Goal: Transaction & Acquisition: Purchase product/service

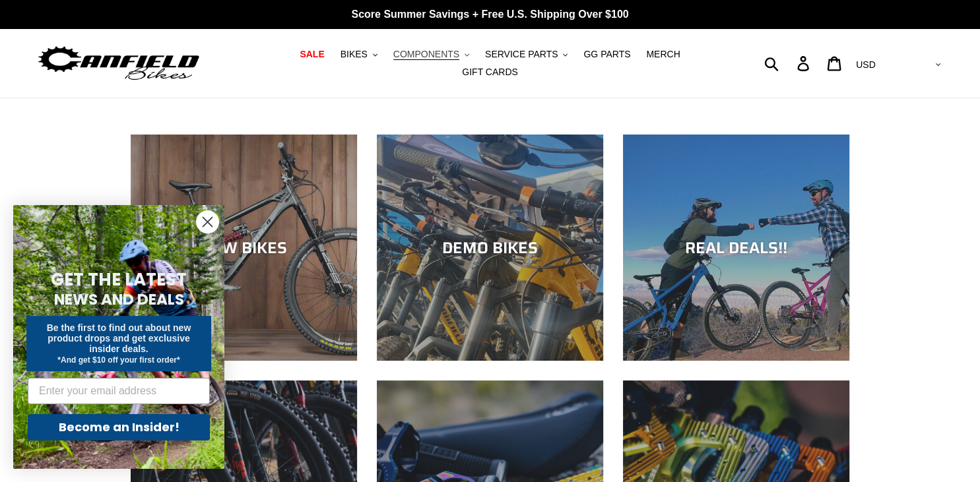
click at [413, 59] on span "COMPONENTS" at bounding box center [426, 54] width 66 height 11
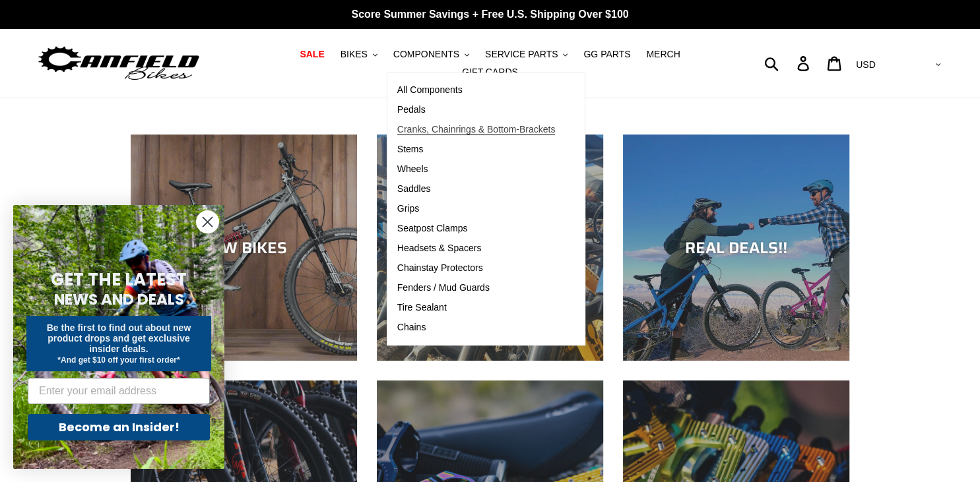
click at [405, 135] on span "Cranks, Chainrings & Bottom-Brackets" at bounding box center [476, 129] width 158 height 11
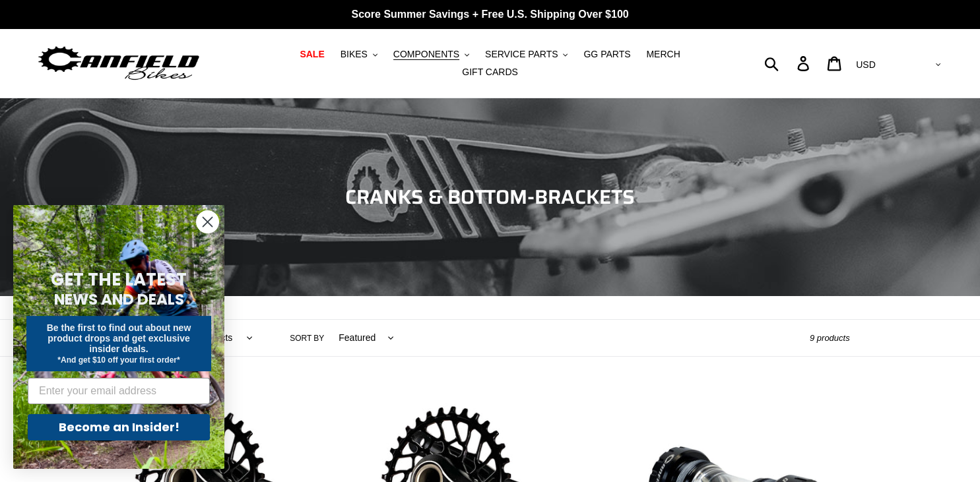
scroll to position [278, 0]
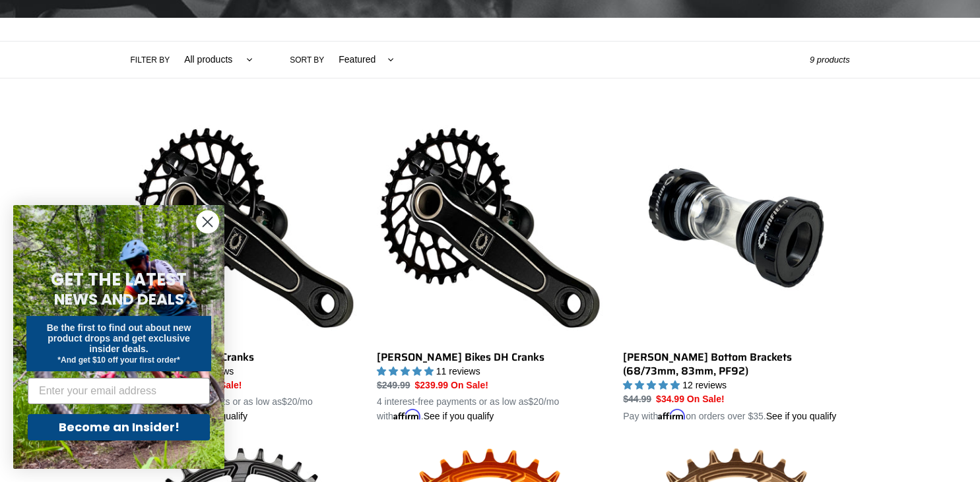
click at [212, 224] on circle "Close dialog" at bounding box center [208, 222] width 22 height 22
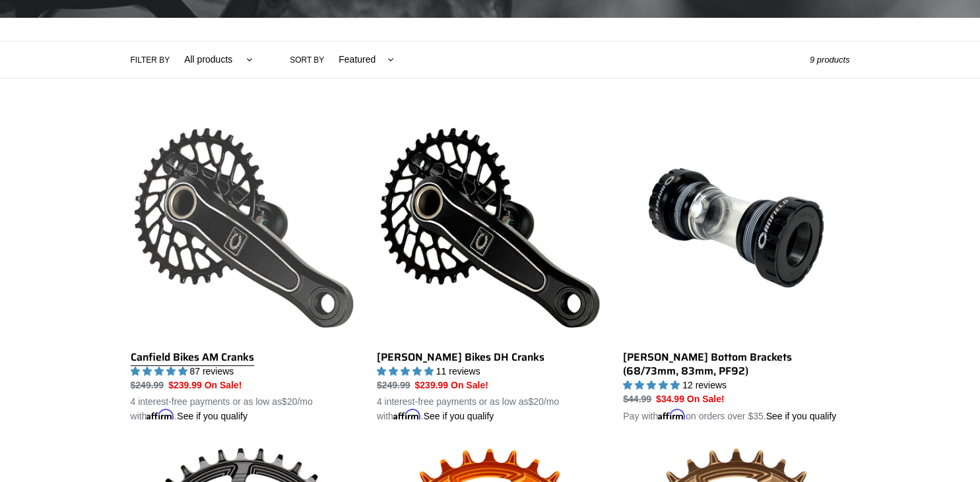
click at [216, 217] on link "Canfield Bikes AM Cranks" at bounding box center [244, 269] width 226 height 309
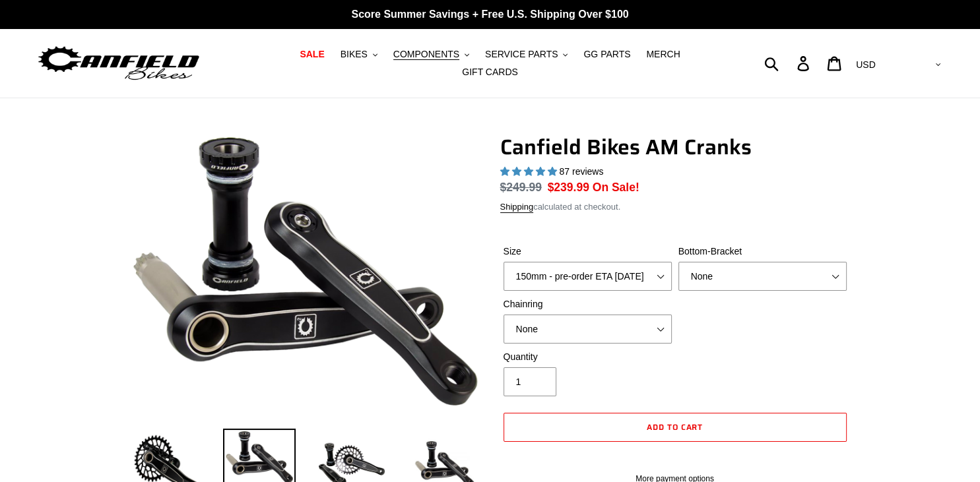
select select "highest-rating"
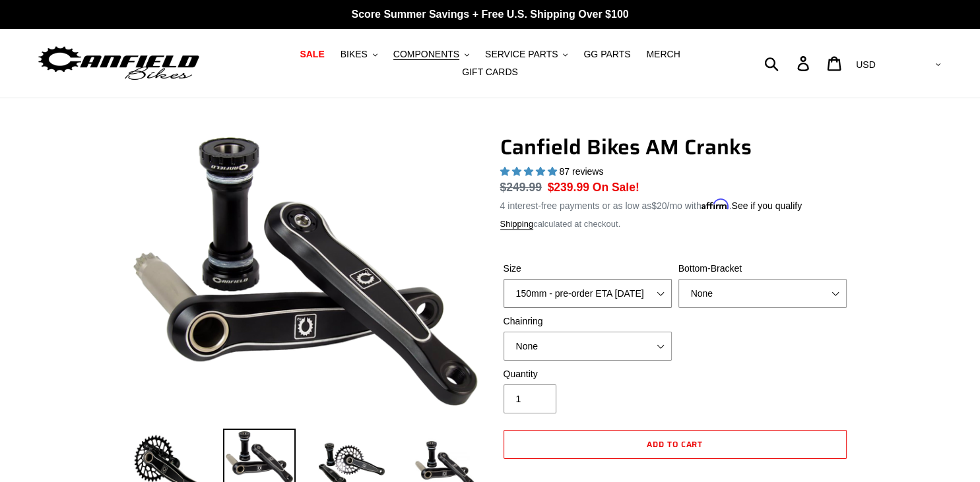
click at [503, 279] on select "150mm - pre-order ETA [DATE] 155mm - pre-order ETA [DATE] 160mm - pre-order ETA…" at bounding box center [587, 293] width 168 height 29
click option "150mm - pre-order ETA [DATE]" at bounding box center [0, 0] width 0 height 0
click at [503, 332] on select "None 30t Round (Boost 148) 30t Oval (Boost 148) 32t Round (Boost 148) 32t Oval …" at bounding box center [587, 346] width 168 height 29
click at [678, 279] on select "None BSA Threaded 68/73mm Press Fit PF92" at bounding box center [762, 293] width 168 height 29
click at [732, 294] on select "None BSA Threaded 68/73mm Press Fit PF92" at bounding box center [762, 293] width 168 height 29
